Goal: Transaction & Acquisition: Book appointment/travel/reservation

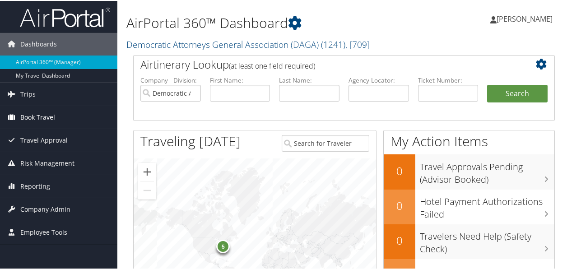
click at [42, 119] on span "Book Travel" at bounding box center [37, 116] width 35 height 23
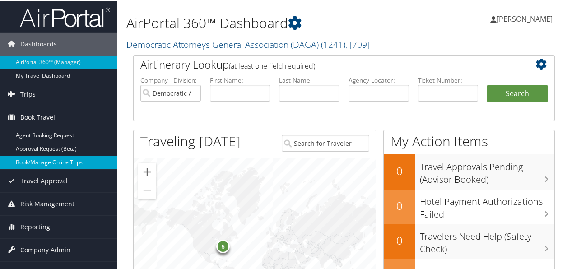
click at [51, 161] on link "Book/Manage Online Trips" at bounding box center [58, 162] width 117 height 14
